Goal: Find specific page/section: Find specific page/section

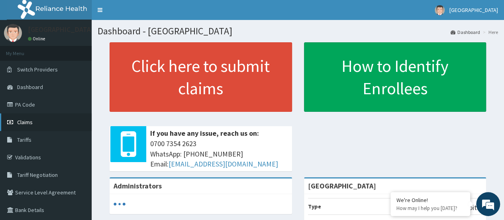
click at [37, 124] on link "Claims" at bounding box center [46, 122] width 92 height 18
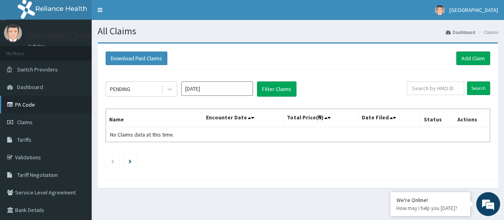
click at [42, 108] on link "PA Code" at bounding box center [46, 105] width 92 height 18
